Goal: Navigation & Orientation: Find specific page/section

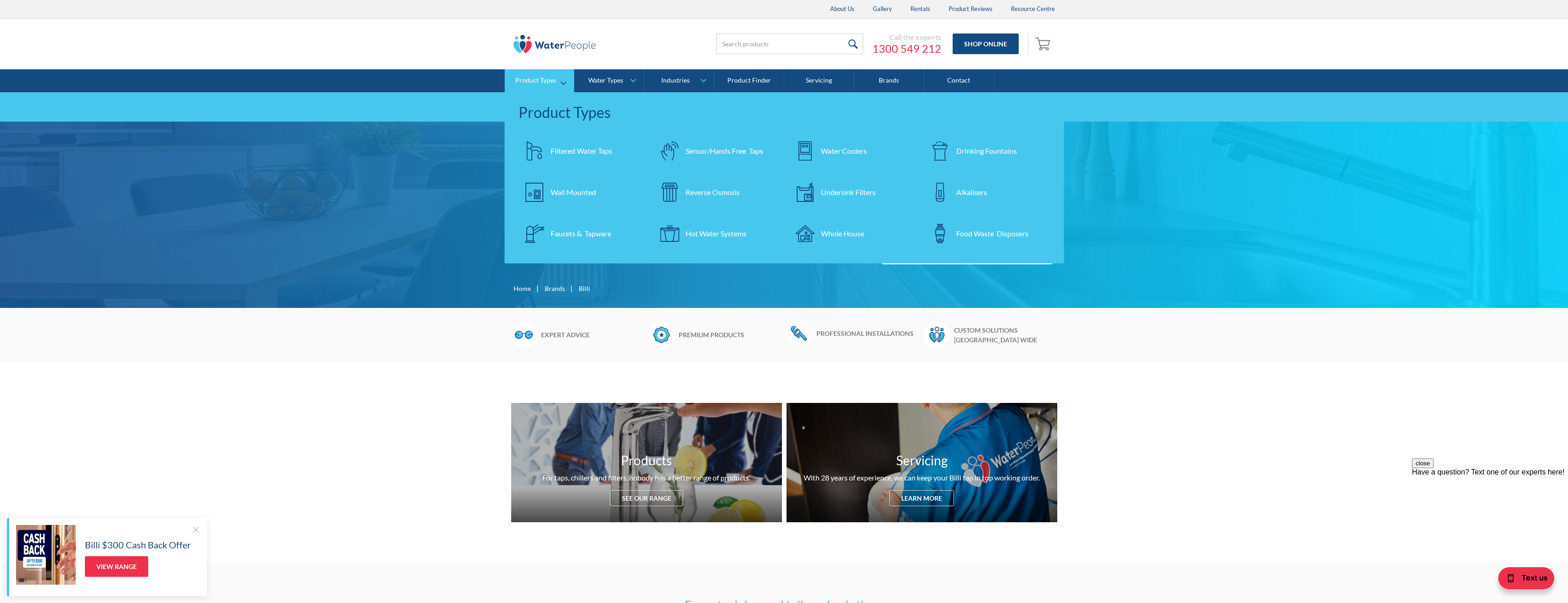
click at [848, 189] on div "Undersink Filters" at bounding box center [848, 192] width 55 height 11
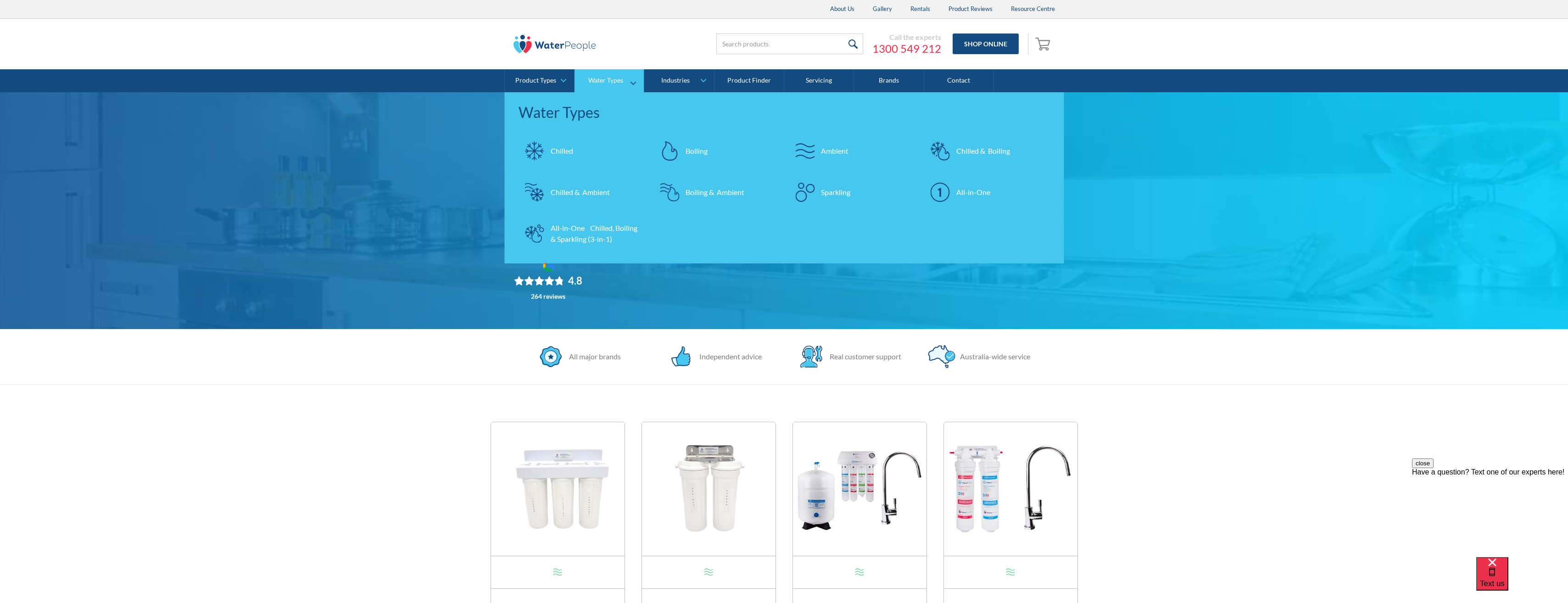
click at [746, 188] on link "Boiling & Ambient" at bounding box center [716, 192] width 126 height 32
